Goal: Task Accomplishment & Management: Manage account settings

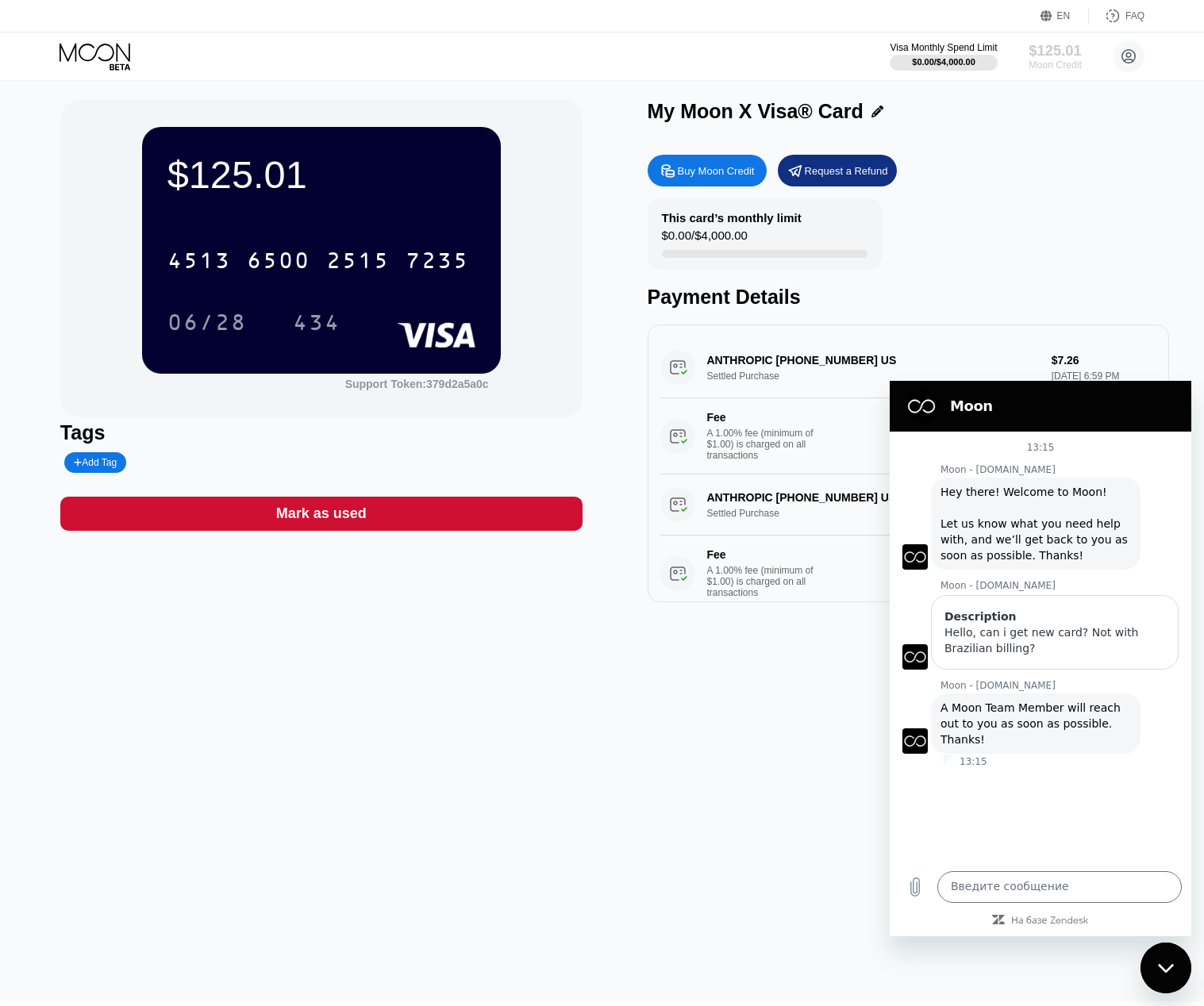
click at [1047, 51] on div "$125.01" at bounding box center [1055, 49] width 53 height 16
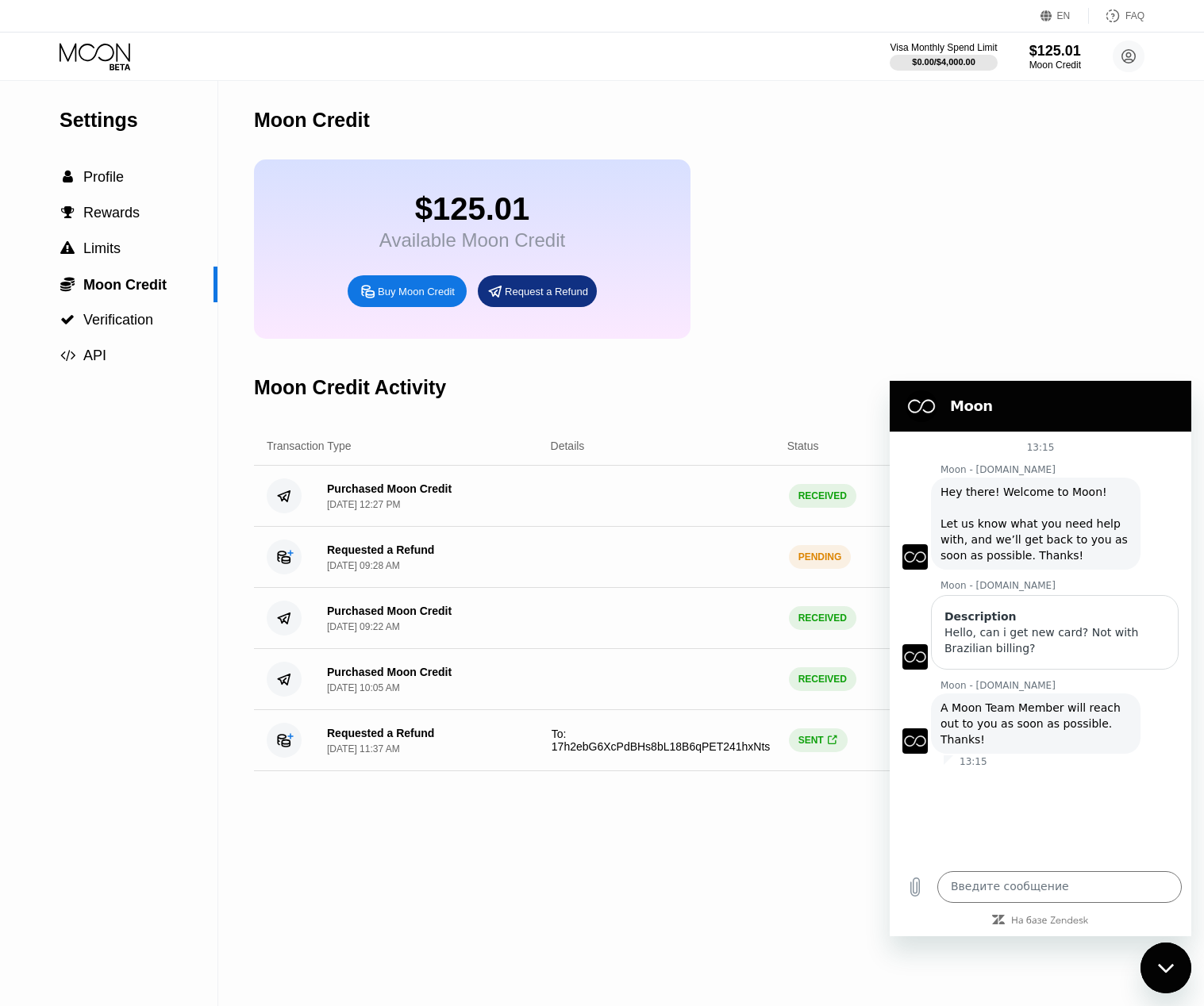
click at [888, 278] on div "$125.01 Available Moon Credit Buy Moon Credit Request a Refund" at bounding box center [668, 248] width 830 height 179
click at [448, 827] on div "Moon Credit $125.01 Available Moon Credit Buy Moon Credit Request a Refund Moon…" at bounding box center [668, 543] width 830 height 925
click at [515, 769] on div "Requested a Refund [DATE] 11:37 AM To: 17h2ebG6XcPdBHs8bL18B6qPET241hxNts SENT …" at bounding box center [668, 740] width 830 height 61
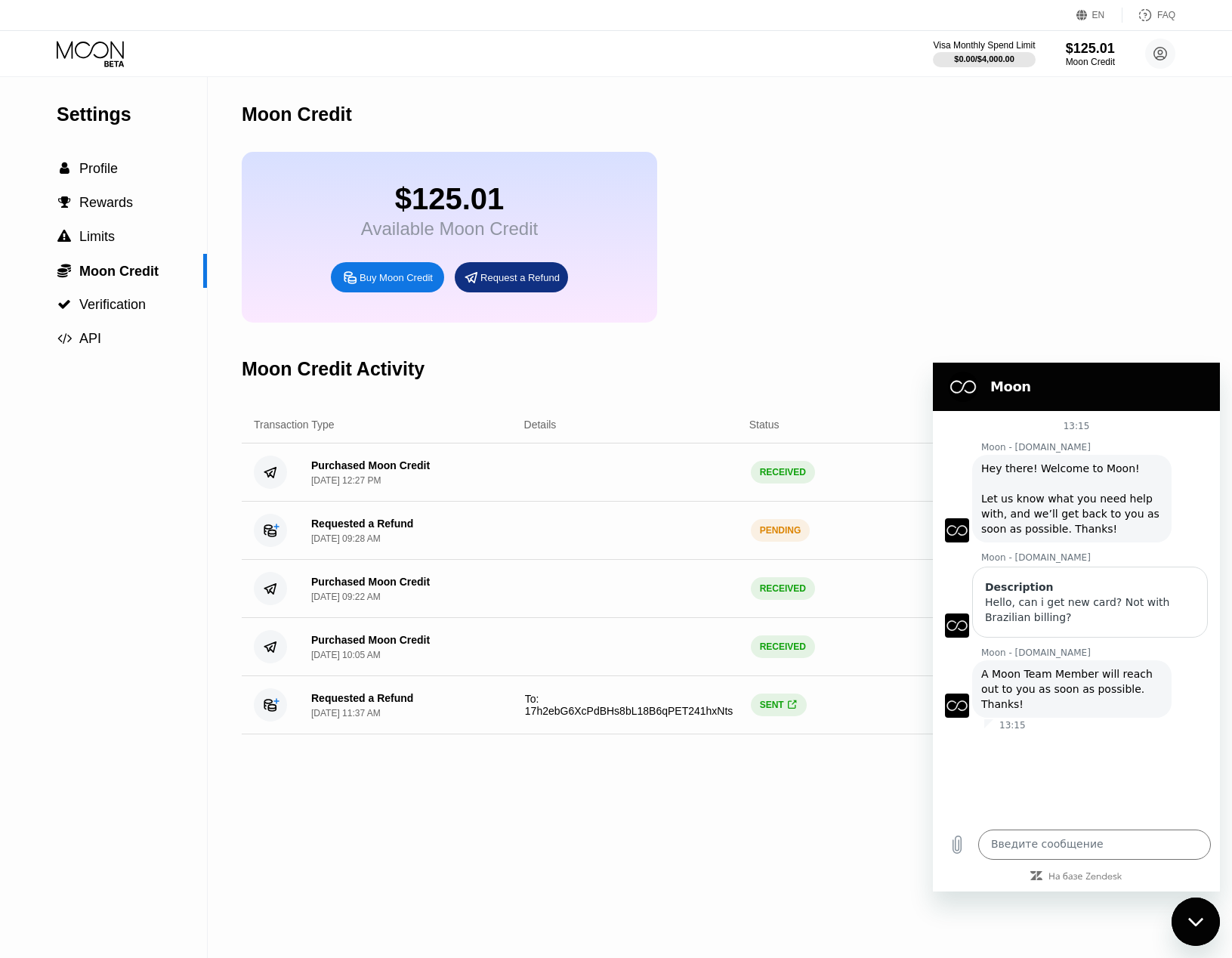
click at [498, 276] on div "Request a Refund" at bounding box center [520, 278] width 79 height 13
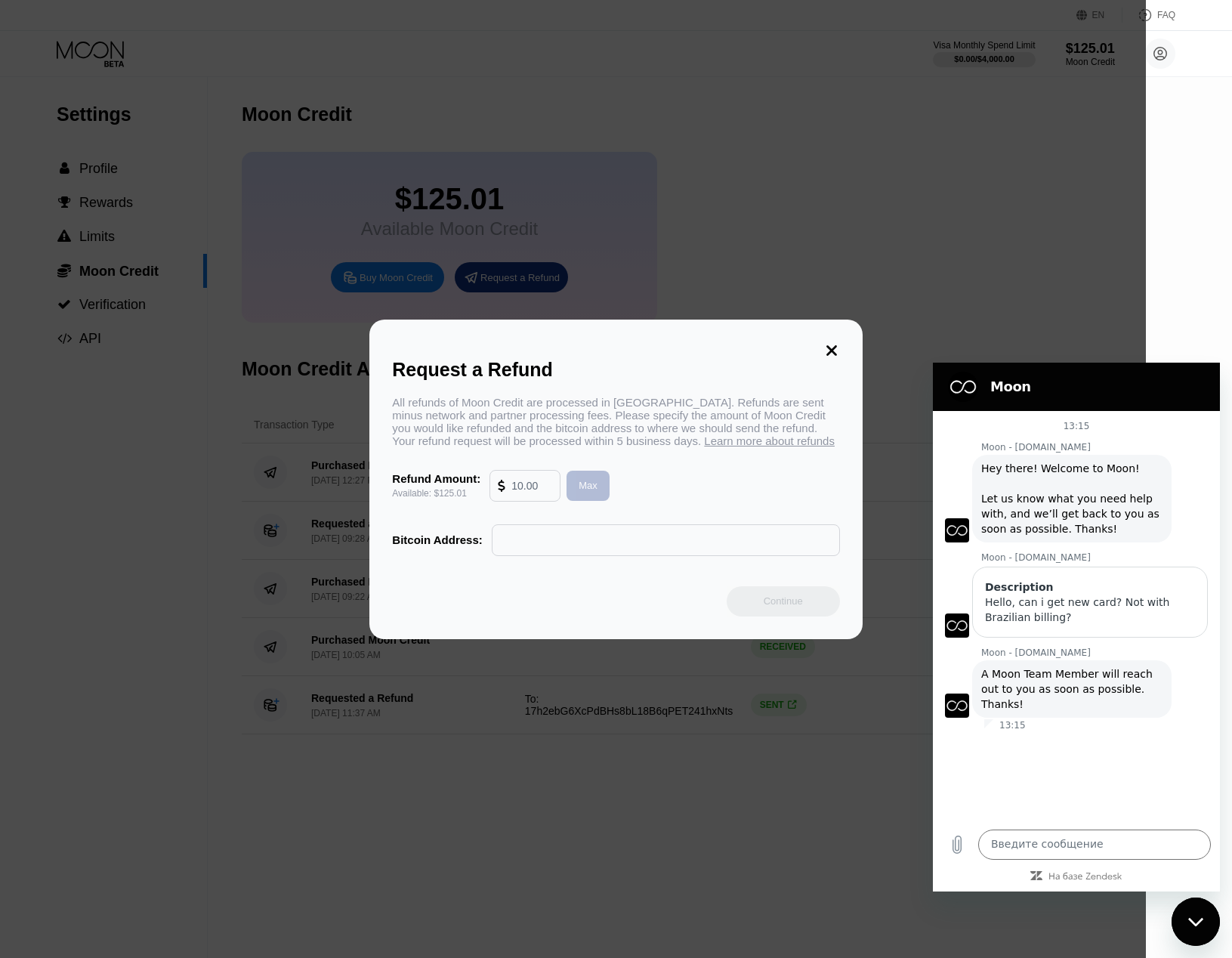
click at [578, 485] on div "Max" at bounding box center [587, 485] width 43 height 30
type input "125.01"
click at [839, 341] on div "Request a Refund All refunds of Moon Credit are processed in [GEOGRAPHIC_DATA].…" at bounding box center [615, 479] width 492 height 320
click at [835, 349] on icon at bounding box center [831, 350] width 17 height 17
